Goal: Book appointment/travel/reservation

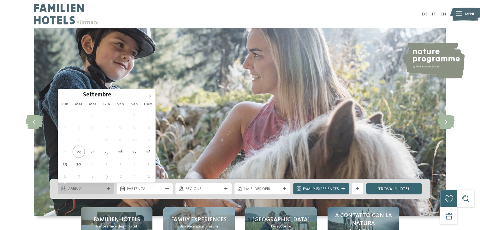
click at [87, 188] on span "Arrivo" at bounding box center [86, 189] width 36 height 6
click at [149, 98] on icon at bounding box center [150, 96] width 4 height 4
click at [150, 98] on icon at bounding box center [150, 96] width 4 height 4
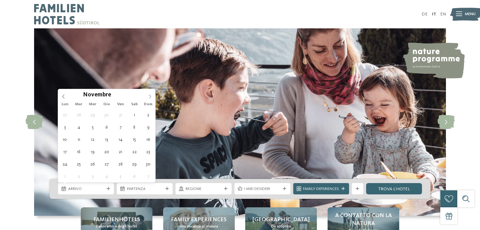
click at [150, 98] on icon at bounding box center [150, 96] width 4 height 4
type div "[DATE]"
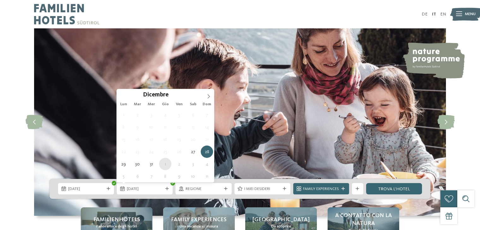
type div "[DATE]"
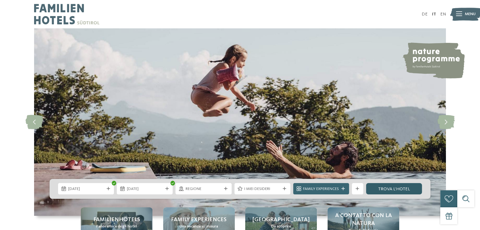
click at [385, 190] on link "trova l’hotel" at bounding box center [394, 188] width 56 height 11
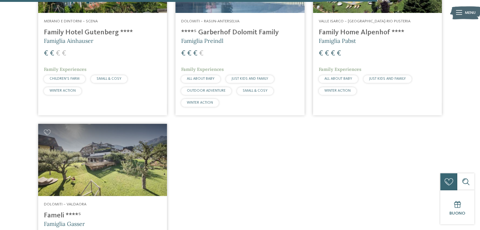
scroll to position [1129, 0]
